Goal: Task Accomplishment & Management: Manage account settings

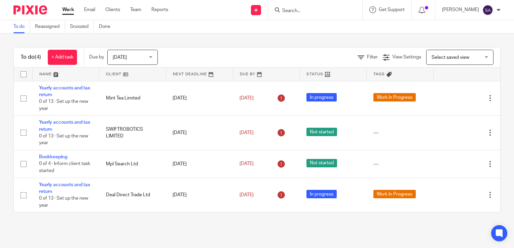
click at [486, 10] on img at bounding box center [487, 10] width 11 height 11
click at [468, 45] on span "Logout" at bounding box center [469, 46] width 15 height 5
